Goal: Task Accomplishment & Management: Complete application form

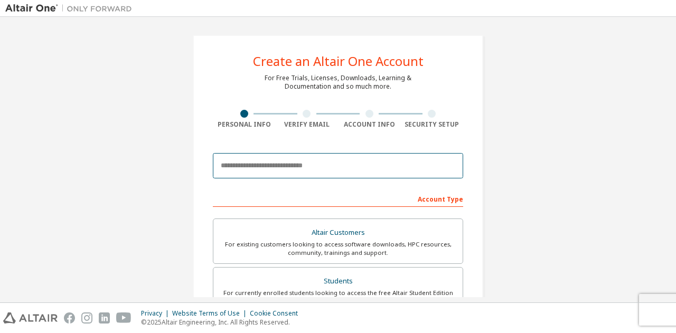
click at [291, 169] on input "email" at bounding box center [338, 165] width 250 height 25
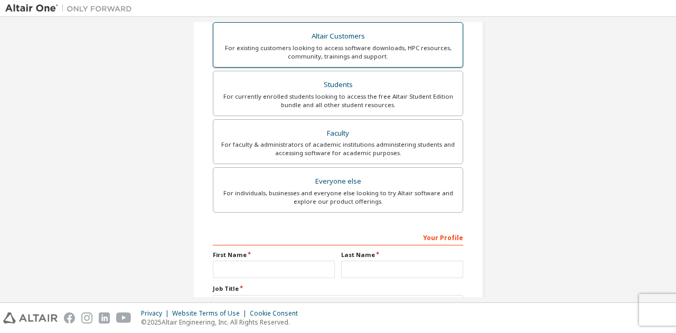
scroll to position [233, 0]
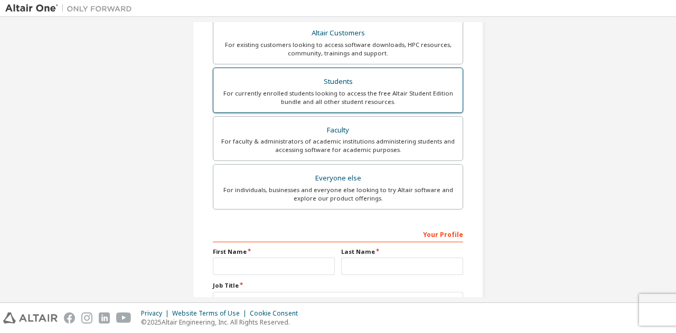
type input "**********"
click at [393, 106] on label "Students For currently enrolled students looking to access the free Altair Stud…" at bounding box center [338, 90] width 250 height 45
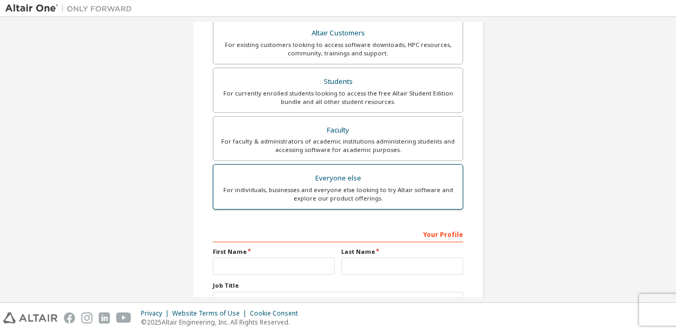
scroll to position [315, 0]
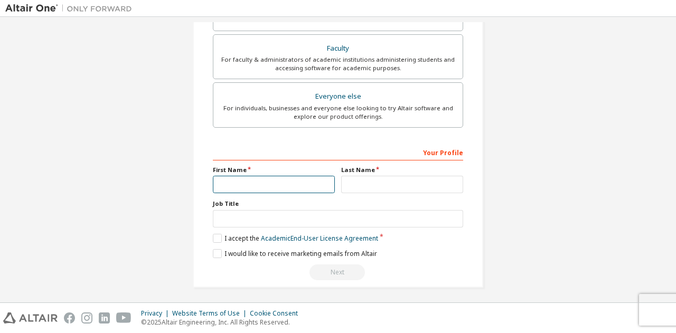
click at [300, 180] on input "text" at bounding box center [274, 184] width 122 height 17
type input "*****"
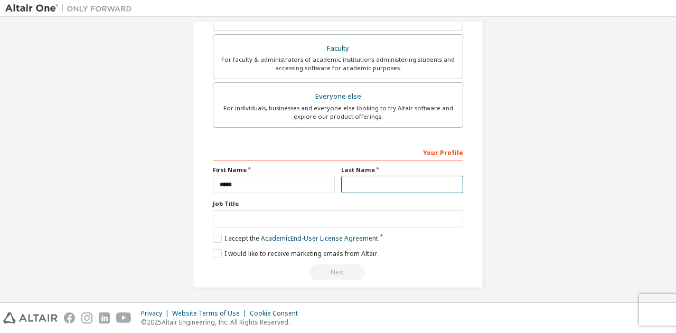
click at [368, 189] on input "text" at bounding box center [402, 184] width 122 height 17
type input "*********"
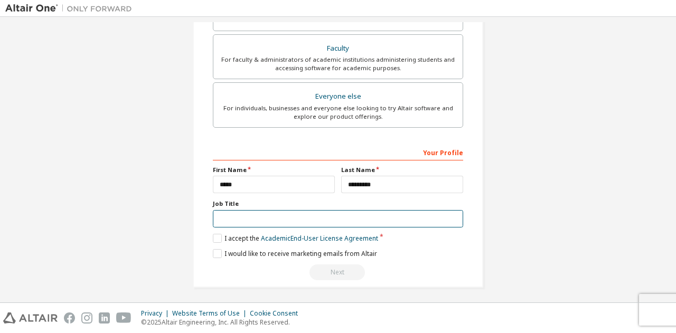
click at [367, 212] on input "text" at bounding box center [338, 218] width 250 height 17
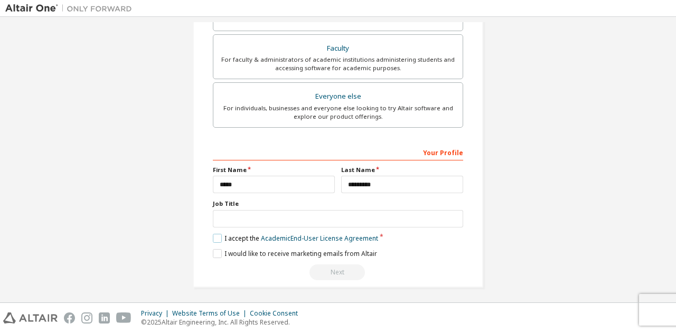
click at [239, 234] on label "I accept the Academic End-User License Agreement" at bounding box center [295, 238] width 165 height 9
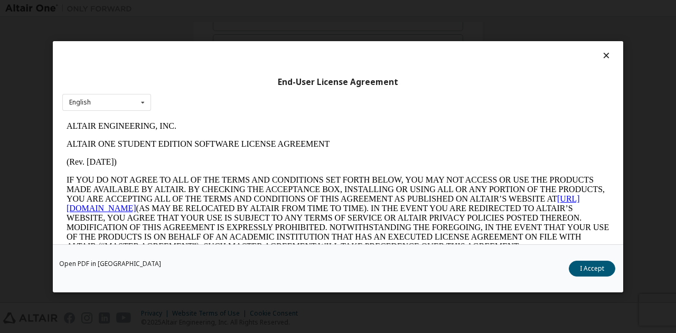
scroll to position [0, 0]
click at [583, 267] on button "I Accept" at bounding box center [592, 268] width 46 height 16
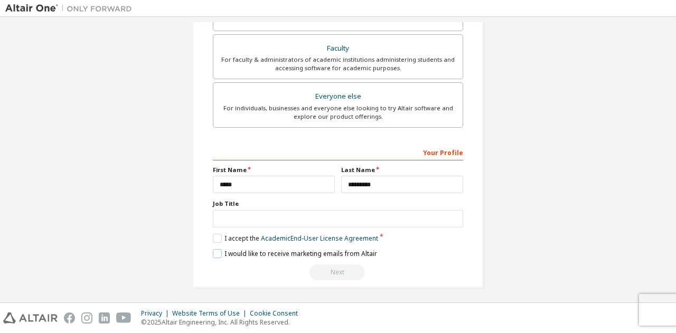
click at [262, 249] on label "I would like to receive marketing emails from Altair" at bounding box center [295, 253] width 164 height 9
click at [263, 249] on label "I would like to receive marketing emails from Altair" at bounding box center [295, 253] width 164 height 9
click at [338, 266] on div "Next" at bounding box center [338, 273] width 250 height 16
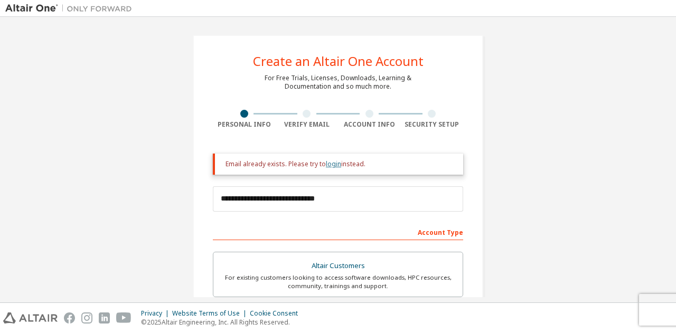
click at [332, 162] on link "login" at bounding box center [333, 164] width 15 height 9
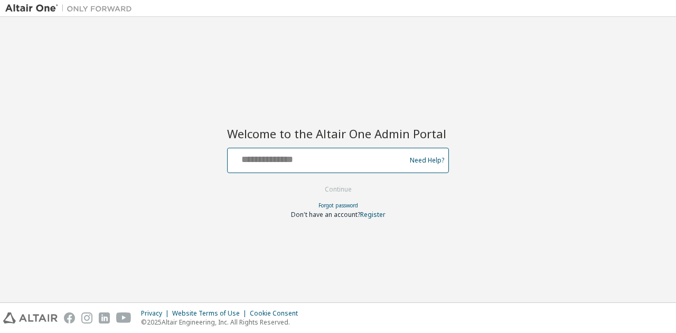
click at [332, 162] on input "text" at bounding box center [318, 158] width 173 height 15
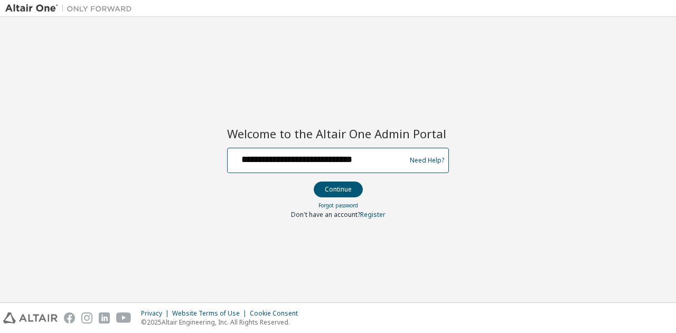
type input "**********"
click at [314, 182] on button "Continue" at bounding box center [338, 190] width 49 height 16
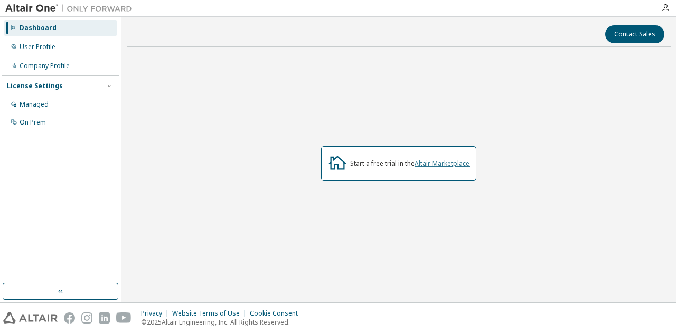
click at [429, 162] on link "Altair Marketplace" at bounding box center [442, 163] width 55 height 9
